Goal: Information Seeking & Learning: Compare options

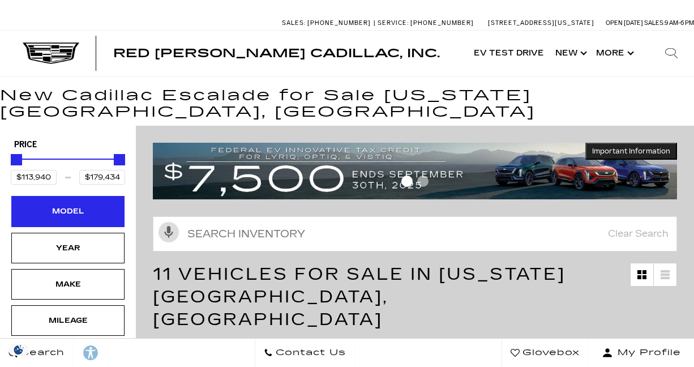
click at [83, 205] on div "Model" at bounding box center [68, 211] width 57 height 12
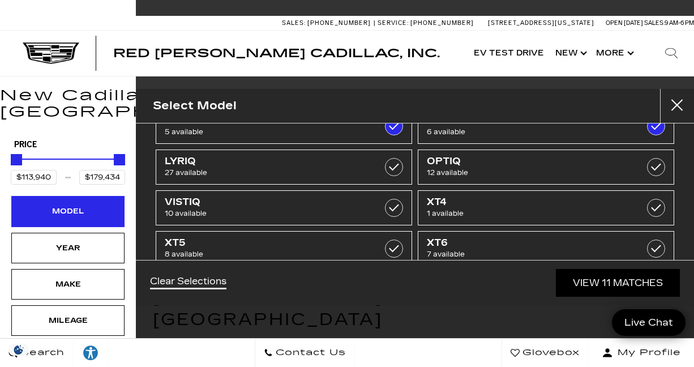
scroll to position [121, 0]
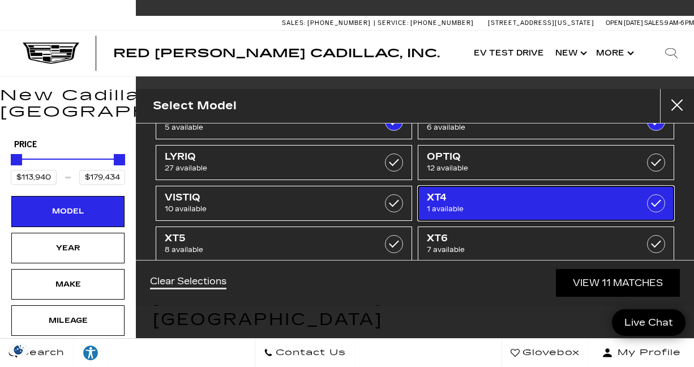
click at [581, 210] on span "1 available" at bounding box center [528, 208] width 203 height 11
type input "$54,845"
checkbox input "true"
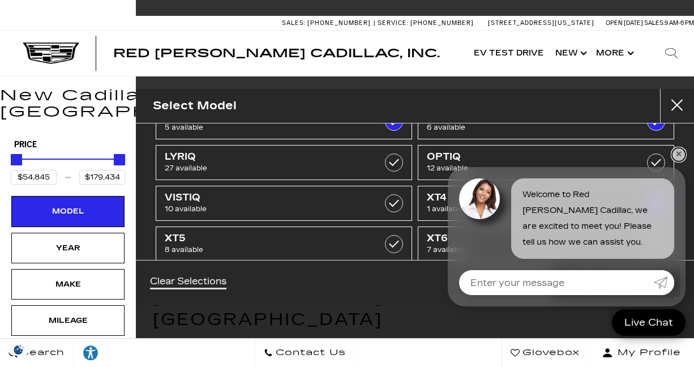
click at [674, 159] on link "✕" at bounding box center [679, 155] width 14 height 14
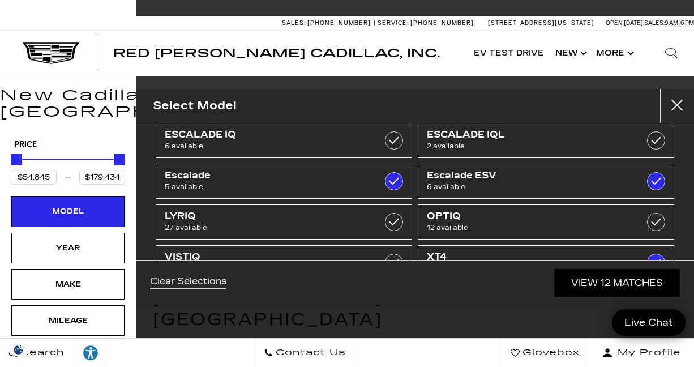
scroll to position [62, 0]
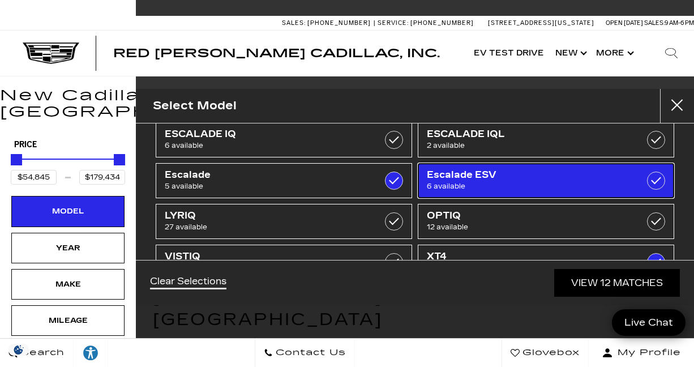
click at [664, 181] on label at bounding box center [656, 181] width 18 height 18
type input "$132,658"
checkbox input "false"
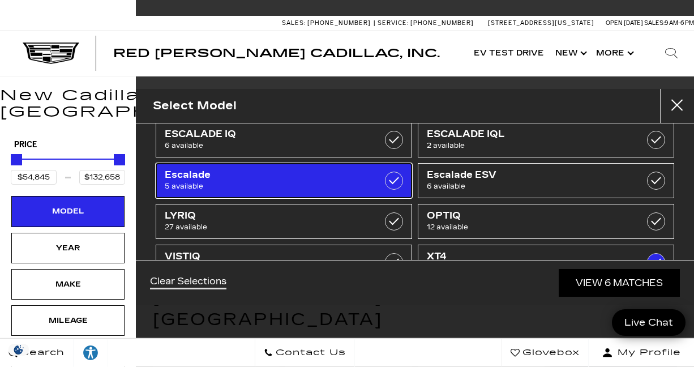
click at [390, 179] on label at bounding box center [394, 181] width 18 height 18
type input "$54,845"
checkbox input "false"
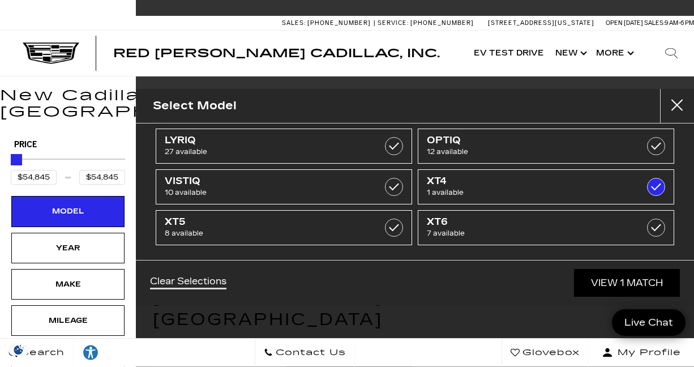
scroll to position [139, 0]
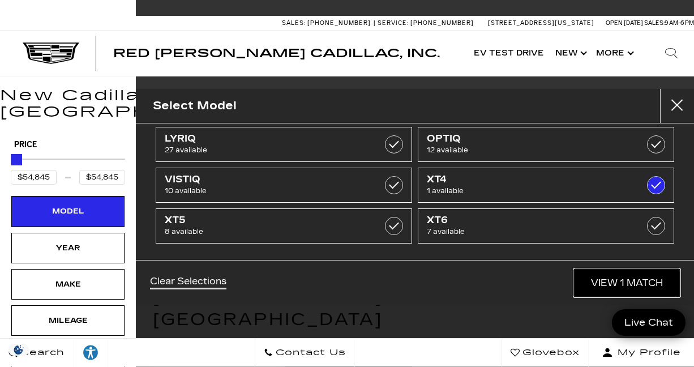
click at [638, 287] on link "View 1 Match" at bounding box center [627, 283] width 106 height 28
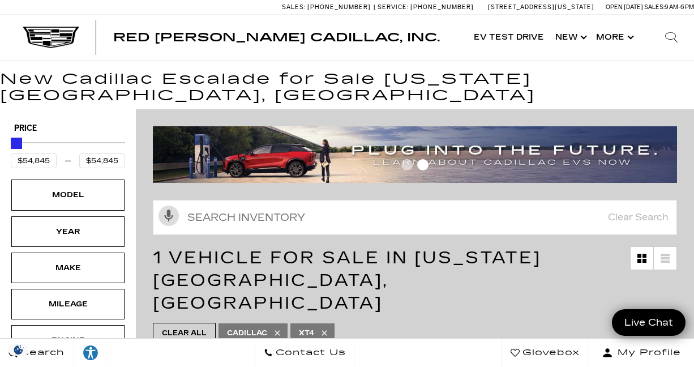
scroll to position [0, 0]
